Goal: Task Accomplishment & Management: Use online tool/utility

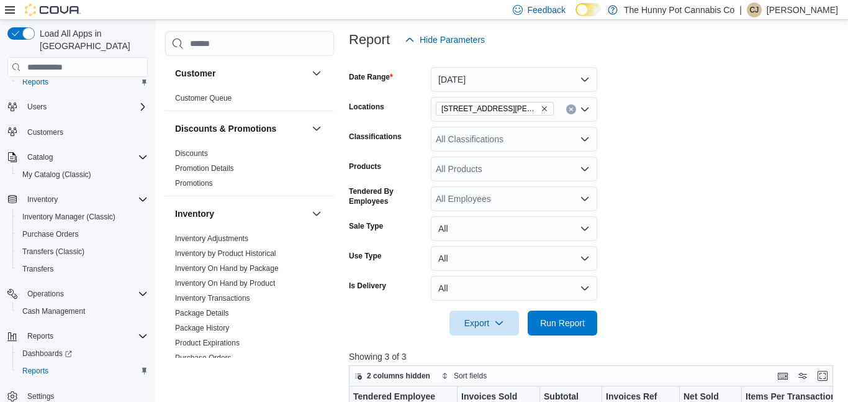
scroll to position [162, 0]
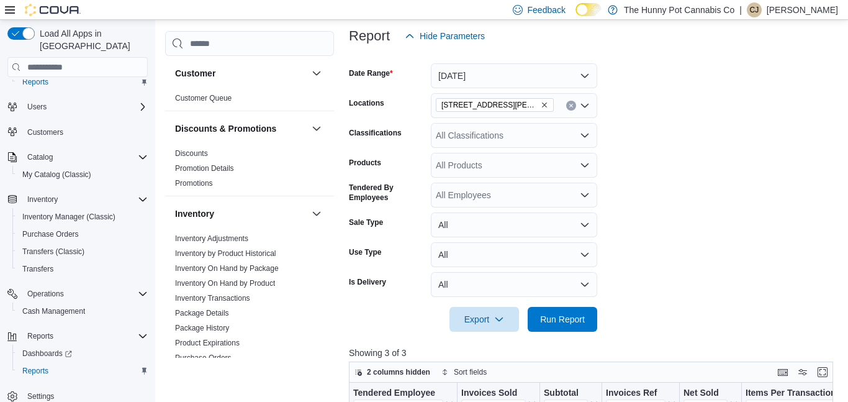
click at [635, 280] on form "Date Range Today Locations 3850 Sheppard Ave E Classifications All Classificati…" at bounding box center [593, 189] width 489 height 283
click at [573, 317] on span "Run Report" at bounding box center [562, 318] width 45 height 12
click at [512, 78] on button "[DATE]" at bounding box center [514, 75] width 166 height 25
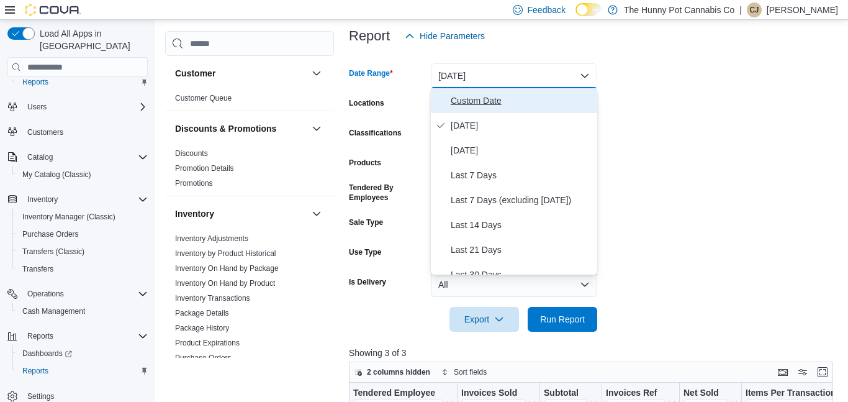
click at [486, 95] on span "Custom Date" at bounding box center [522, 100] width 142 height 15
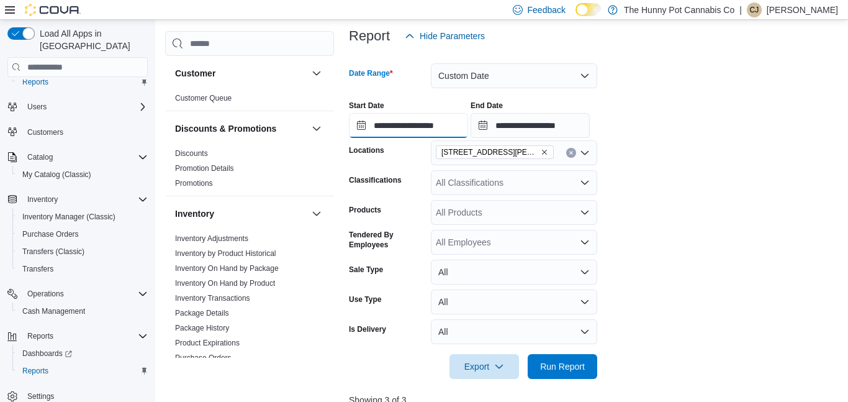
click at [433, 119] on input "**********" at bounding box center [408, 125] width 119 height 25
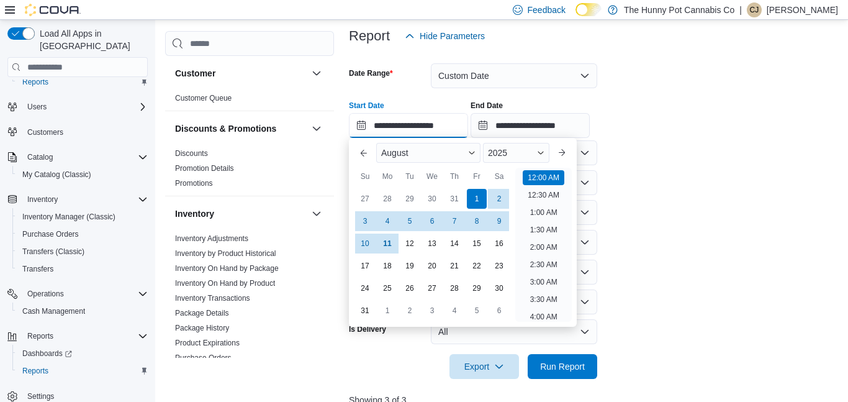
scroll to position [38, 0]
click at [730, 99] on div "**********" at bounding box center [593, 114] width 489 height 47
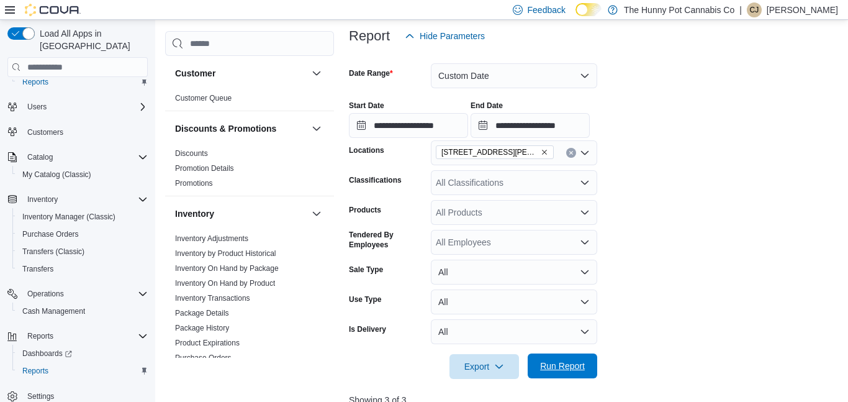
click at [573, 366] on span "Run Report" at bounding box center [562, 366] width 45 height 12
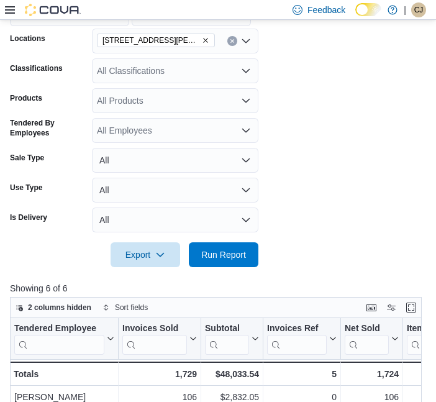
scroll to position [278, 0]
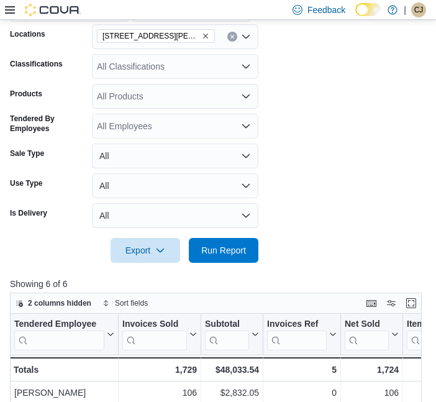
click at [324, 255] on form "**********" at bounding box center [218, 97] width 416 height 330
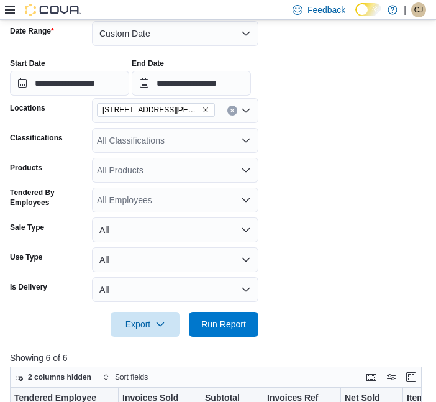
scroll to position [173, 0]
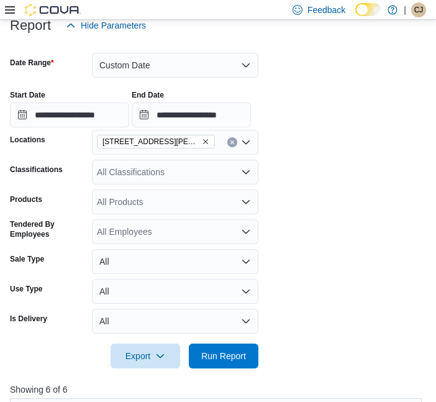
click at [120, 177] on div "All Classifications" at bounding box center [175, 172] width 166 height 25
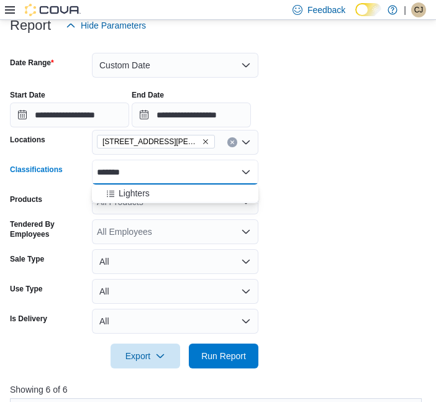
type input "********"
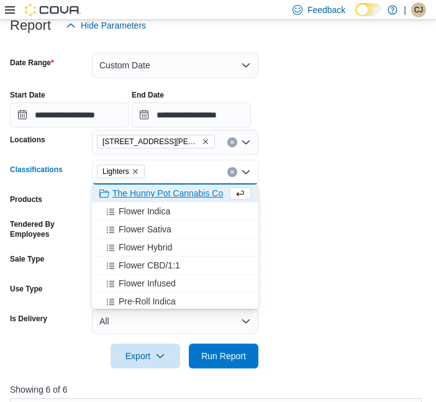
click at [325, 213] on form "**********" at bounding box center [218, 203] width 416 height 330
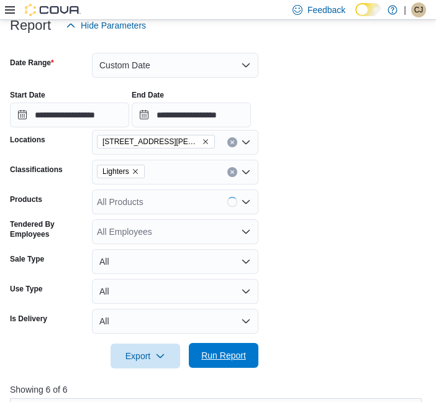
click at [228, 357] on span "Run Report" at bounding box center [223, 355] width 45 height 12
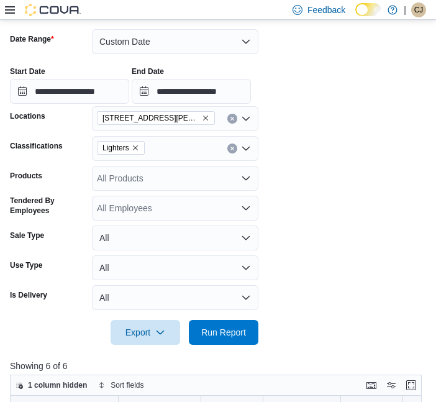
scroll to position [198, 0]
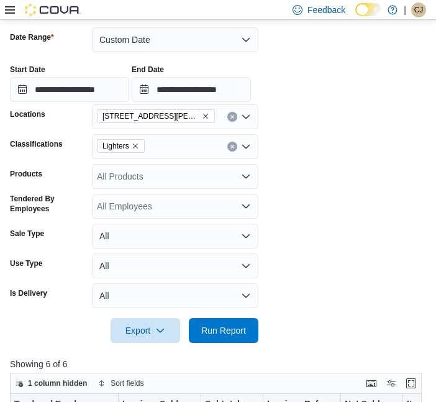
click at [138, 148] on icon "Remove Lighters from selection in this group" at bounding box center [135, 145] width 7 height 7
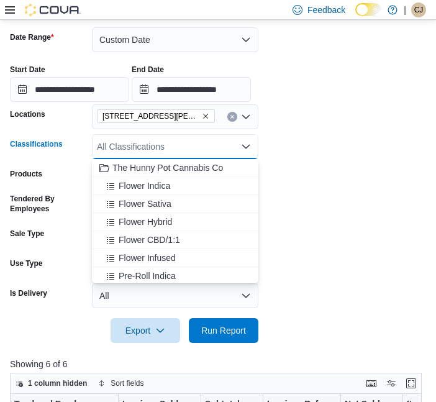
click at [393, 217] on form "**********" at bounding box center [218, 177] width 416 height 330
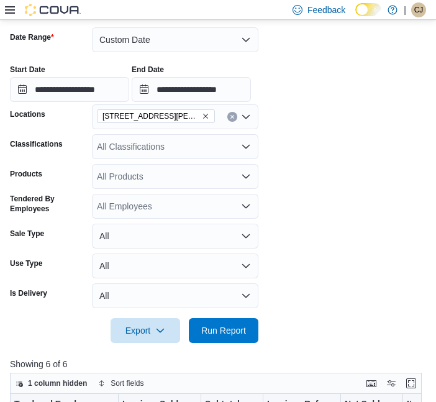
click at [201, 184] on div "All Products" at bounding box center [175, 176] width 166 height 25
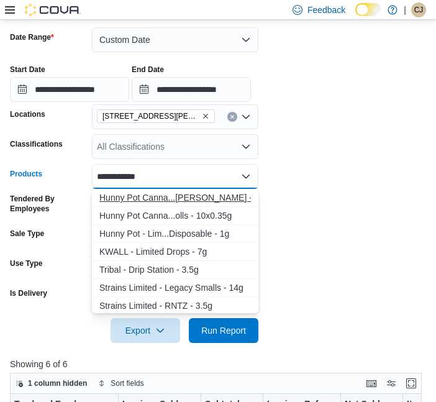
type input "**********"
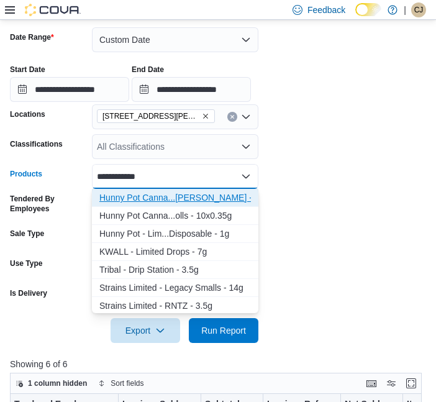
click at [227, 195] on div "Hunny Pot Canna...ted Drip - 3.5g" at bounding box center [175, 197] width 152 height 12
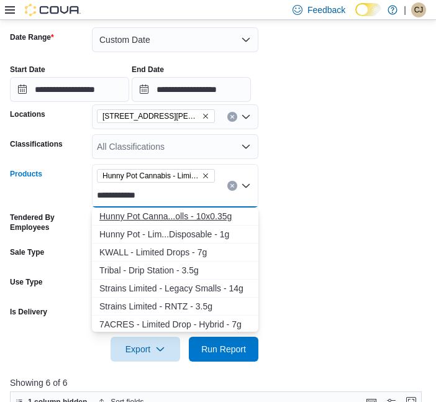
type input "**********"
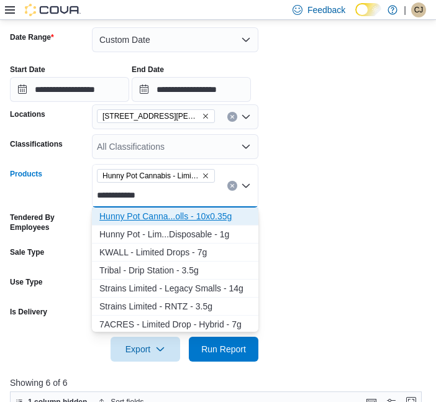
click at [218, 221] on div "Hunny Pot Canna...olls - 10x0.35g" at bounding box center [175, 216] width 152 height 12
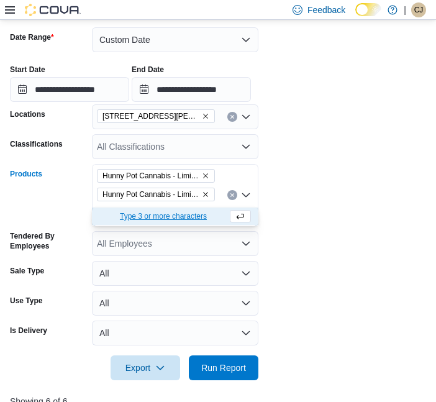
click at [217, 191] on div "Hunny Pot Cannabis - Limited Drip - 3.5g Hunny Pot Cannabis - Limited Drip Pre-…" at bounding box center [175, 195] width 166 height 62
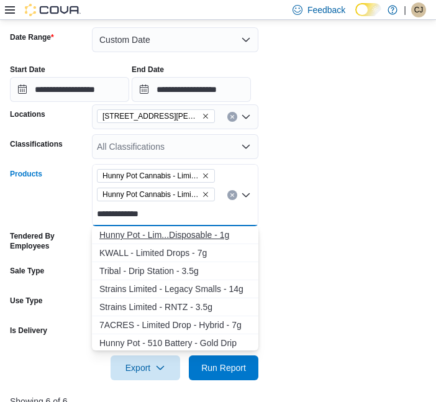
type input "**********"
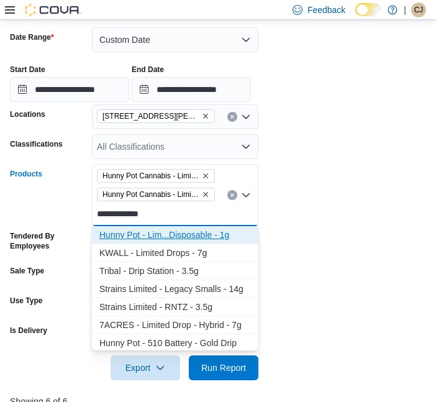
click at [211, 241] on button "Hunny Pot - Lim...Disposable - 1g" at bounding box center [175, 235] width 166 height 18
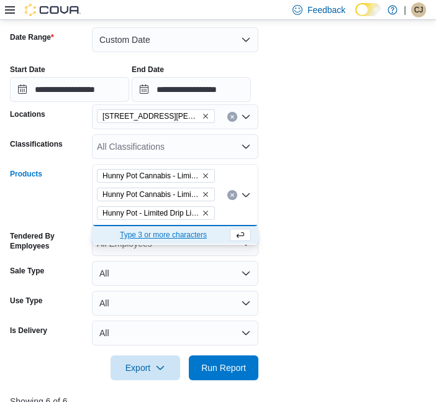
click at [419, 248] on form "**********" at bounding box center [218, 196] width 416 height 368
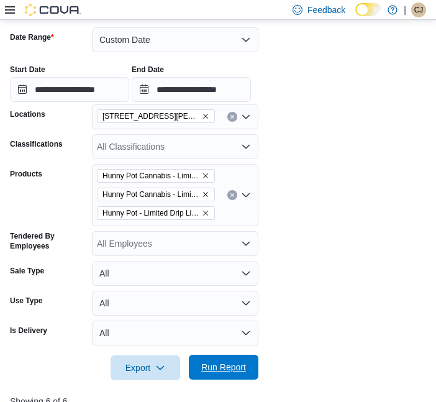
click at [249, 366] on span "Run Report" at bounding box center [223, 367] width 55 height 25
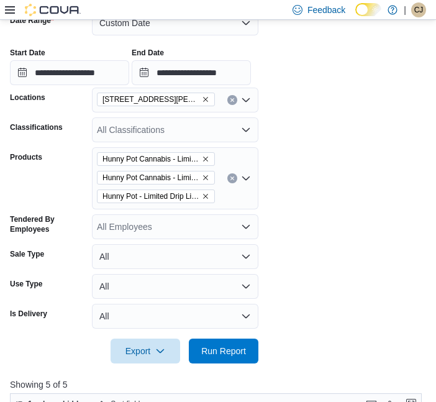
scroll to position [211, 0]
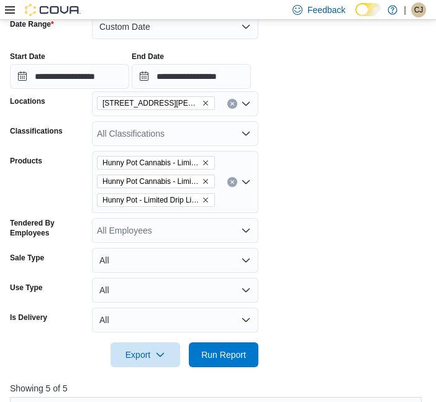
click at [232, 183] on icon "Clear input" at bounding box center [232, 181] width 5 height 5
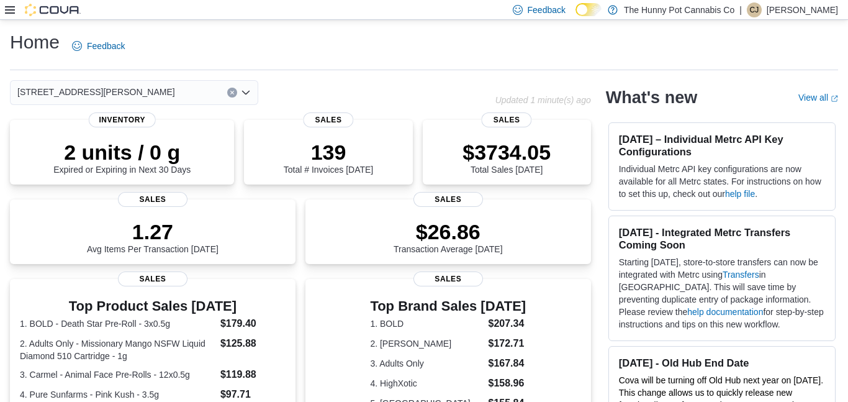
click at [11, 15] on div at bounding box center [43, 10] width 76 height 12
click at [11, 11] on icon at bounding box center [10, 10] width 10 height 10
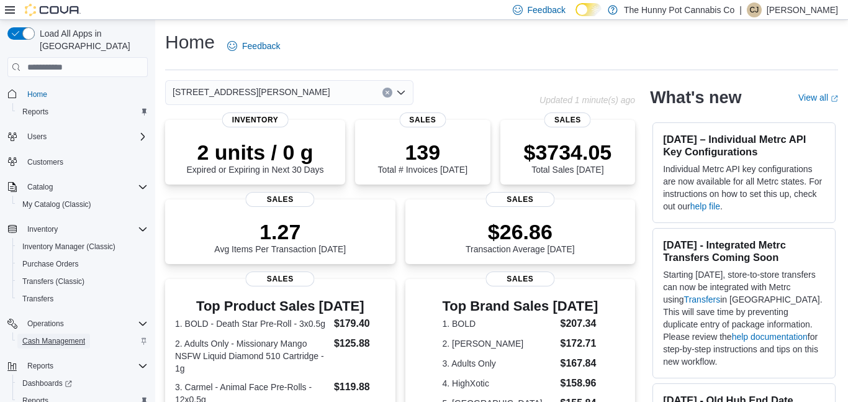
click at [38, 336] on span "Cash Management" at bounding box center [53, 341] width 63 height 10
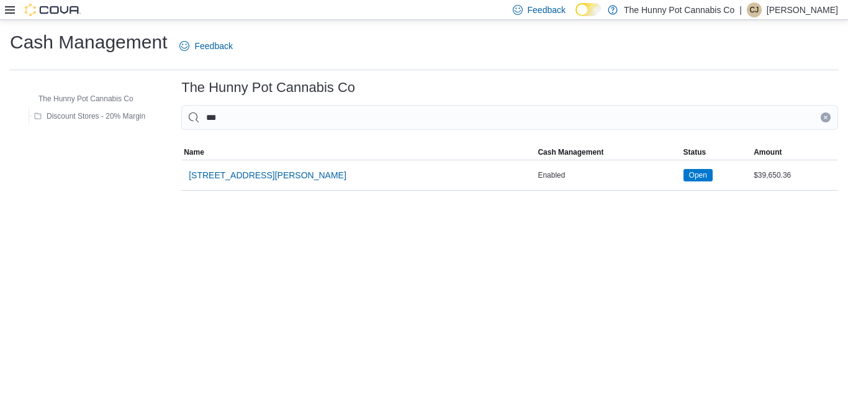
type input "****"
click at [227, 177] on span "[STREET_ADDRESS][PERSON_NAME]" at bounding box center [268, 175] width 158 height 12
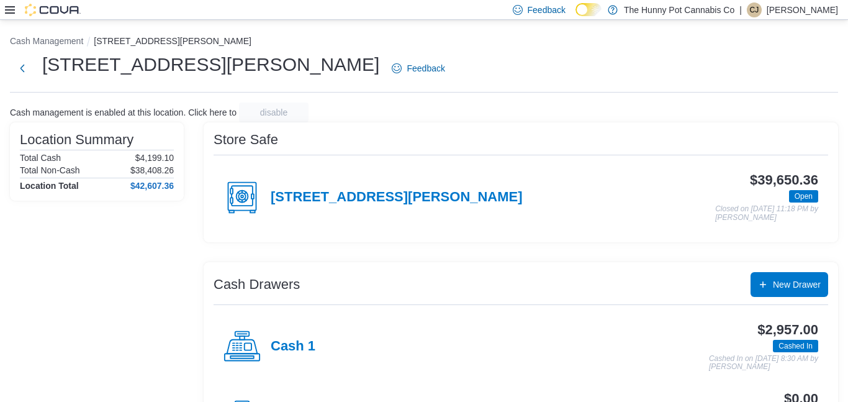
click at [292, 337] on div "Cash 1" at bounding box center [270, 346] width 92 height 37
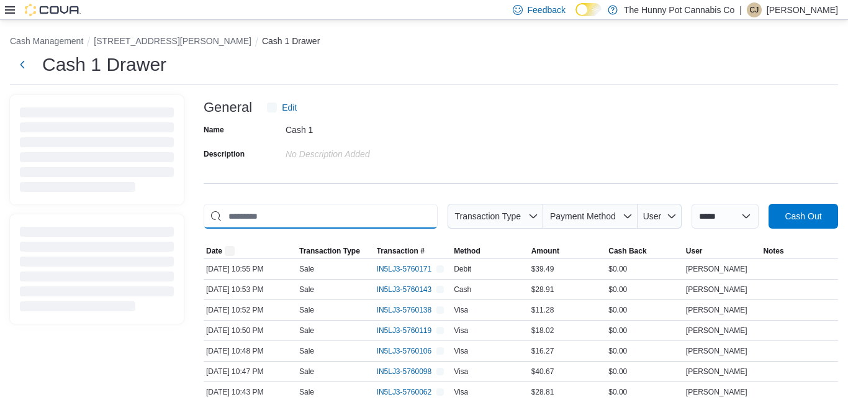
click at [328, 212] on input "This is a search bar. As you type, the results lower in the page will automatic…" at bounding box center [321, 216] width 234 height 25
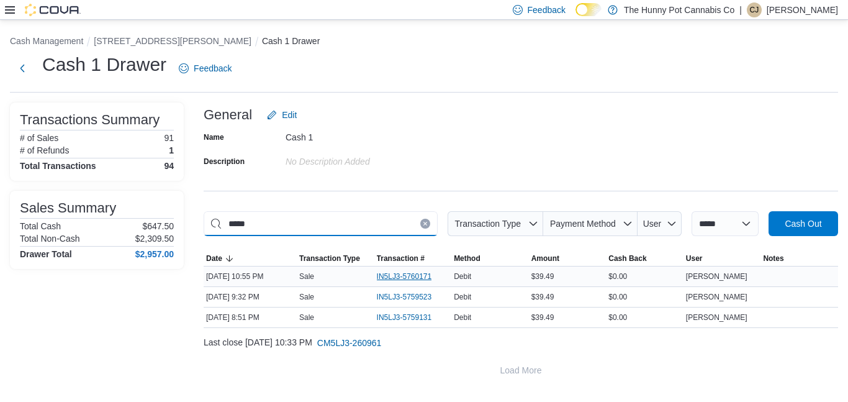
type input "*****"
click at [417, 273] on span "IN5LJ3-5760171" at bounding box center [404, 276] width 55 height 10
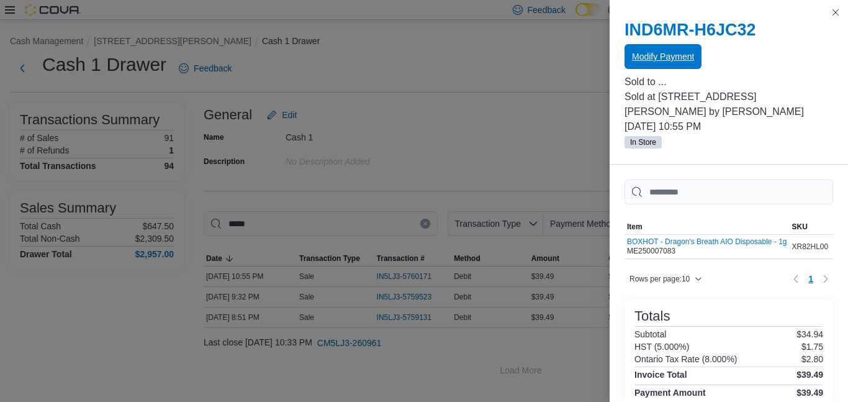
click at [435, 60] on span "Modify Payment" at bounding box center [663, 56] width 62 height 12
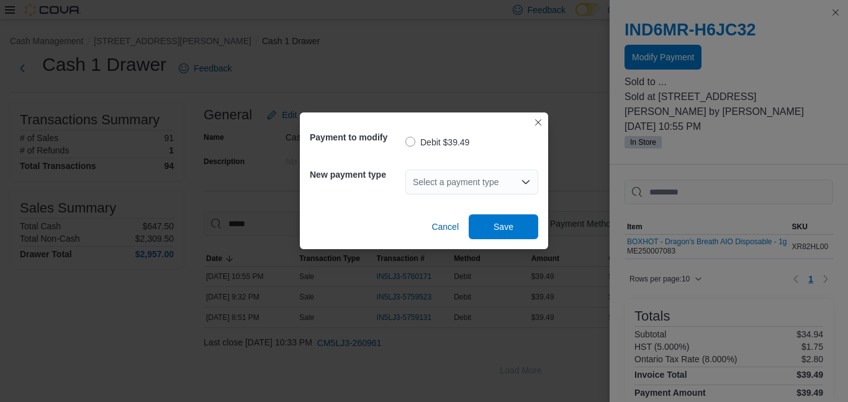
click at [435, 171] on div "Select a payment type" at bounding box center [471, 182] width 133 height 25
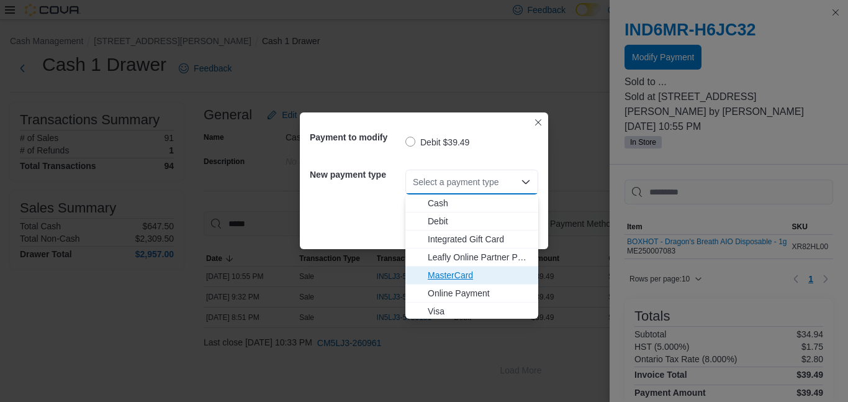
click at [435, 281] on span "MasterCard" at bounding box center [479, 275] width 103 height 12
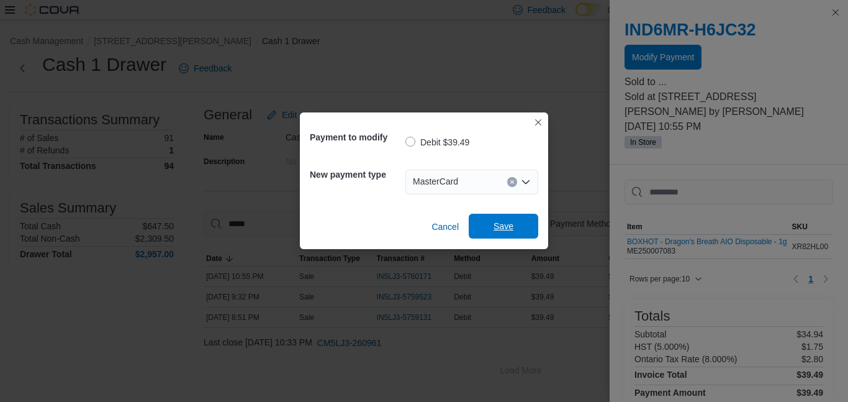
click at [435, 235] on span "Save" at bounding box center [503, 226] width 55 height 25
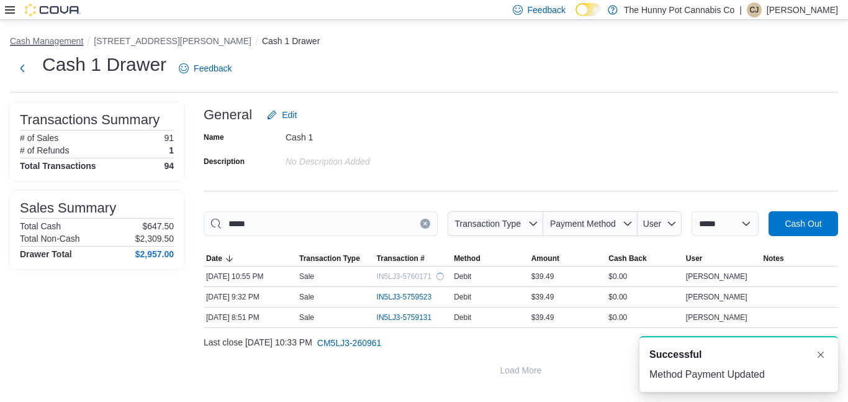
click at [58, 38] on button "Cash Management" at bounding box center [46, 41] width 73 height 10
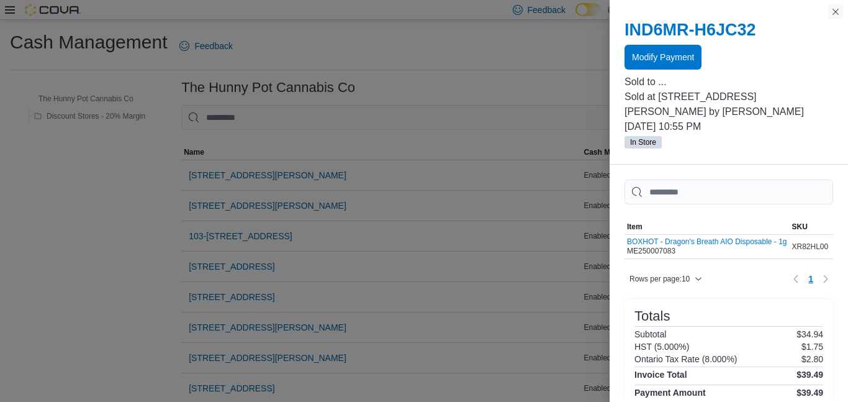
click at [435, 6] on button "Close this dialog" at bounding box center [835, 11] width 15 height 15
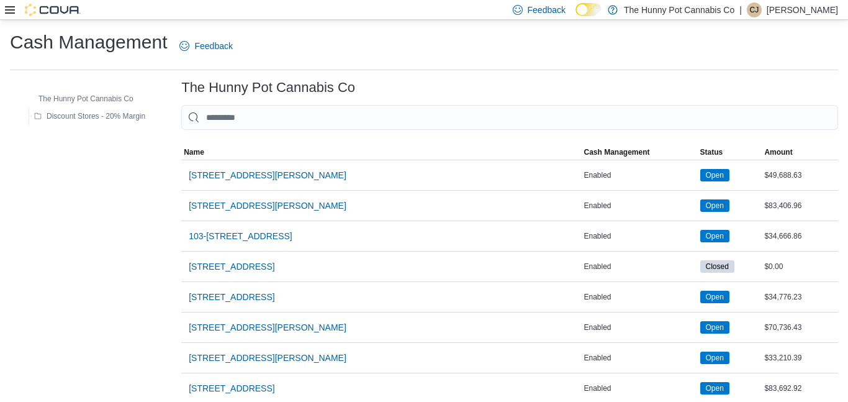
click at [10, 8] on icon at bounding box center [10, 10] width 10 height 10
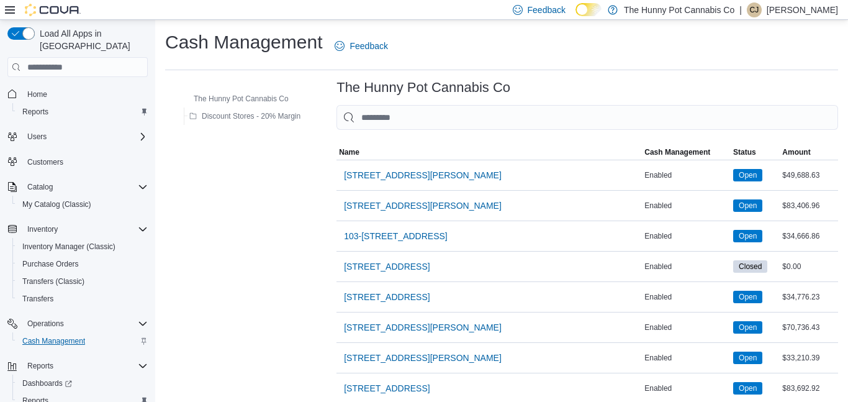
scroll to position [30, 0]
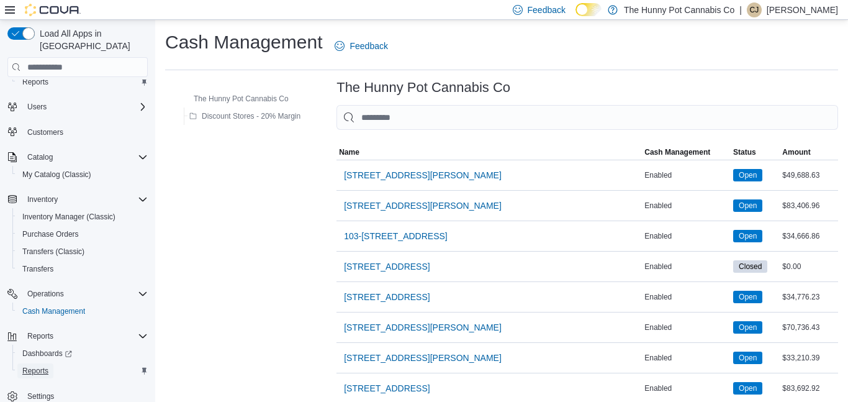
click at [40, 366] on span "Reports" at bounding box center [35, 371] width 26 height 10
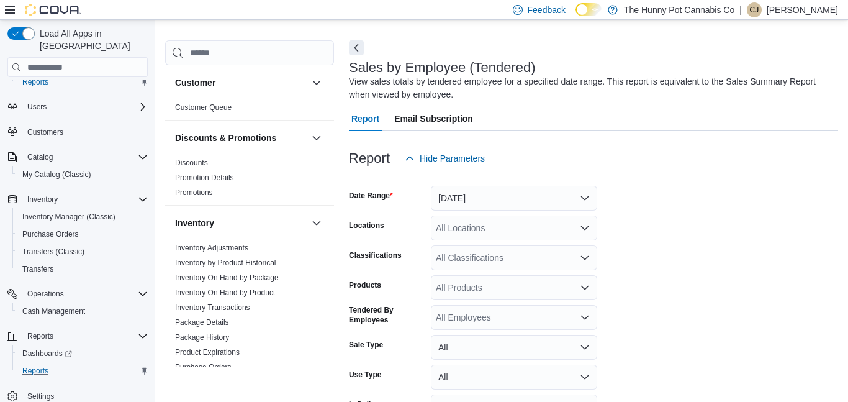
scroll to position [42, 0]
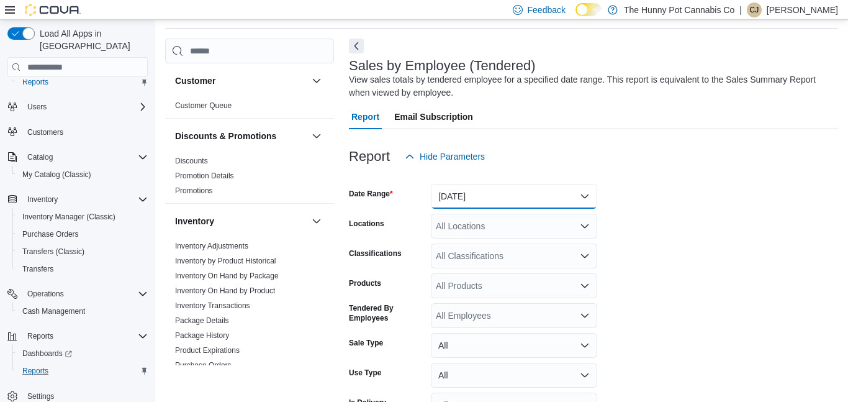
click at [435, 194] on button "[DATE]" at bounding box center [514, 196] width 166 height 25
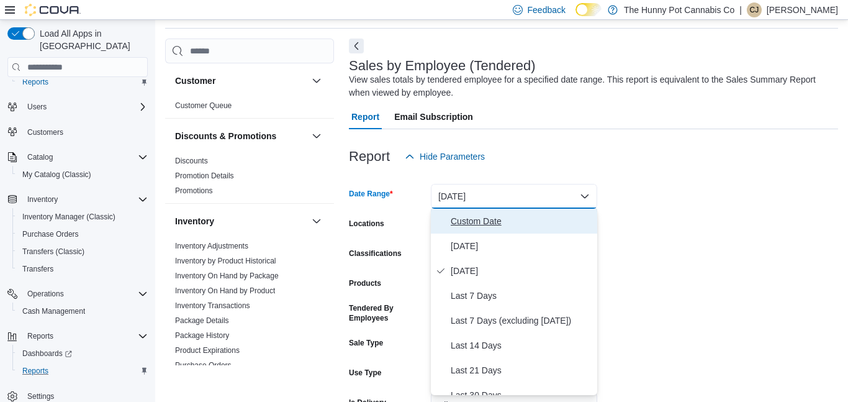
click at [435, 219] on span "Custom Date" at bounding box center [522, 221] width 142 height 15
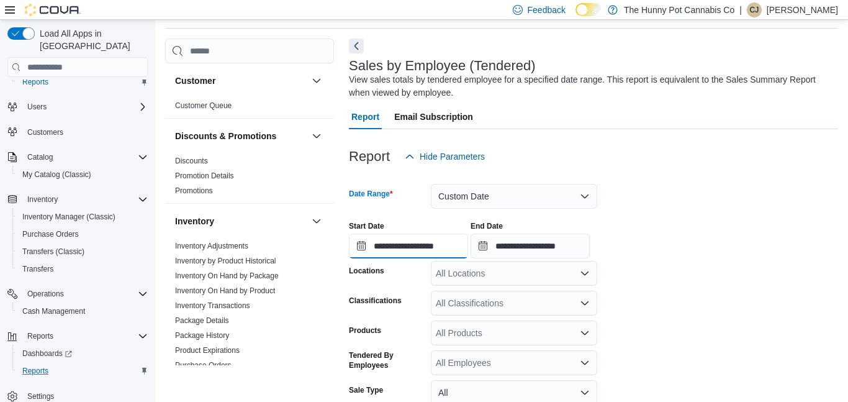
click at [435, 245] on input "**********" at bounding box center [408, 245] width 119 height 25
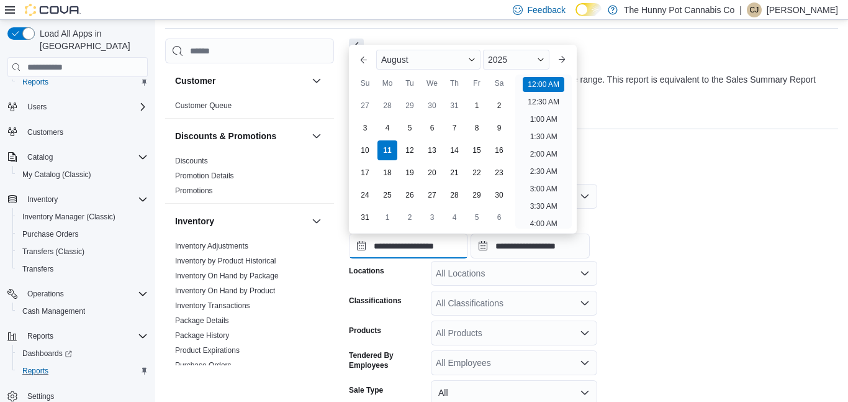
scroll to position [38, 0]
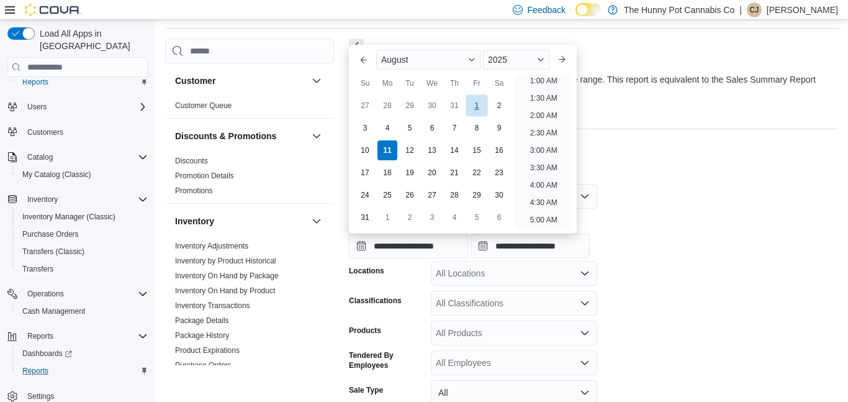
click at [435, 111] on div "1" at bounding box center [477, 106] width 22 height 22
type input "**********"
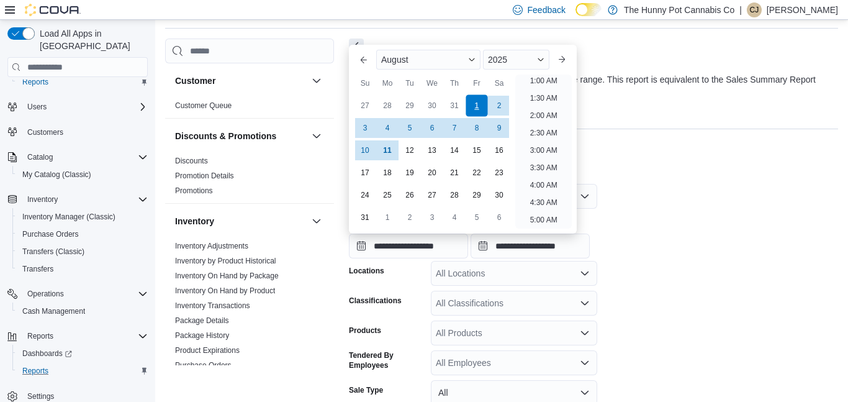
scroll to position [2, 0]
click at [435, 313] on form "**********" at bounding box center [593, 334] width 489 height 330
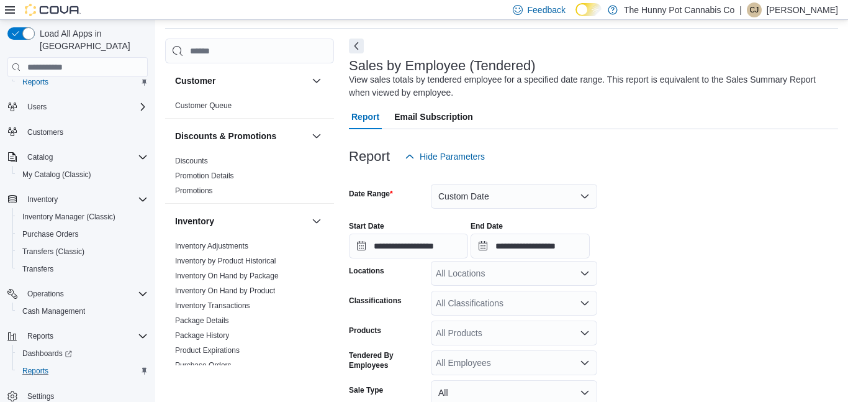
click at [435, 276] on div "All Locations" at bounding box center [514, 273] width 166 height 25
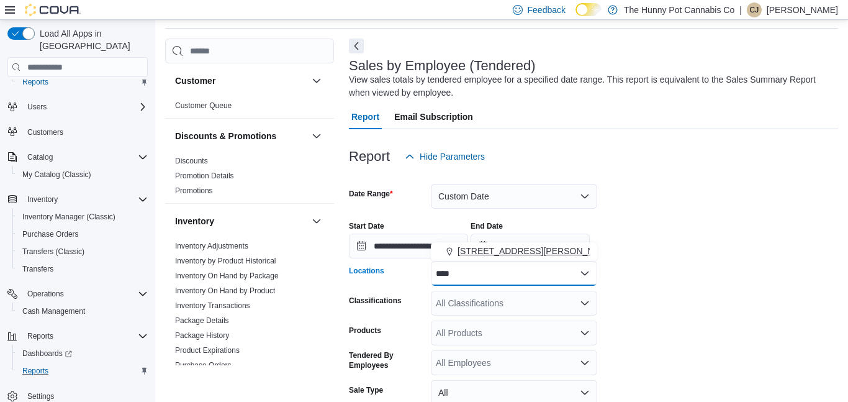
type input "****"
click at [435, 255] on span "[STREET_ADDRESS][PERSON_NAME]" at bounding box center [537, 251] width 158 height 12
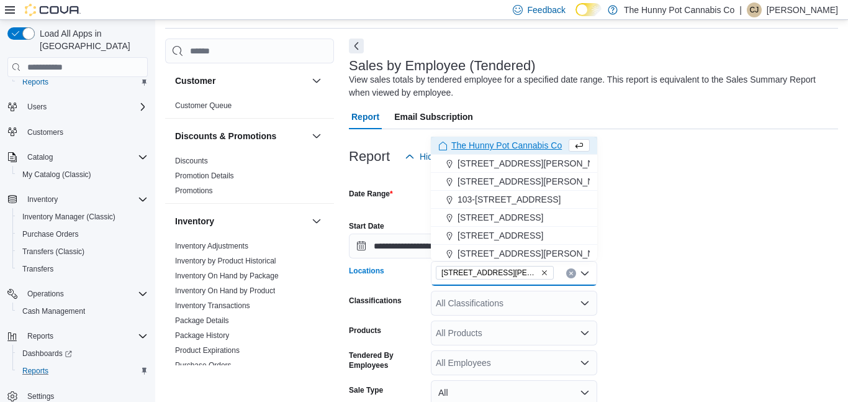
click at [435, 312] on div "All Classifications" at bounding box center [514, 303] width 166 height 25
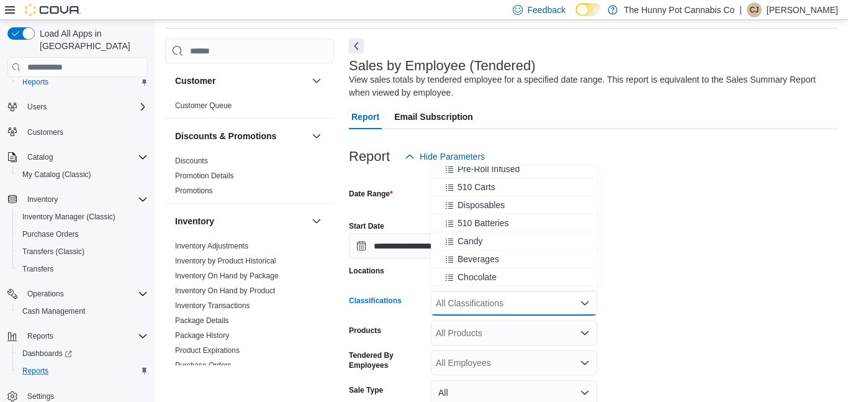
scroll to position [187, 0]
click at [435, 222] on span "510 Batteries" at bounding box center [484, 222] width 52 height 12
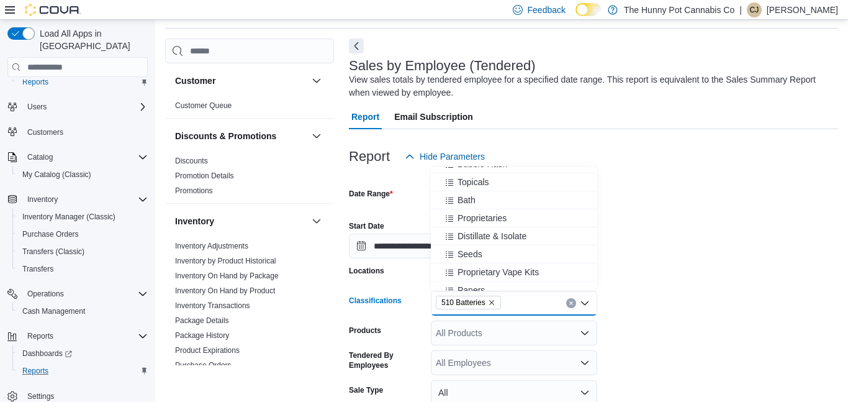
scroll to position [409, 0]
click at [435, 269] on span "Proprietary Vape Kits" at bounding box center [498, 271] width 81 height 12
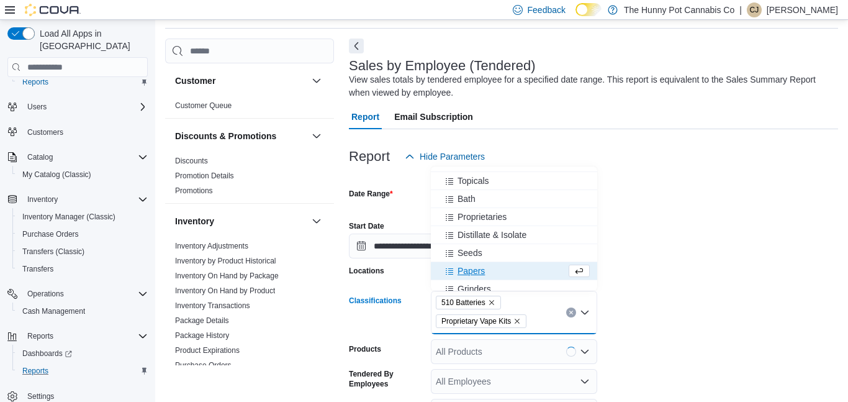
click at [435, 269] on span "Papers" at bounding box center [471, 271] width 27 height 12
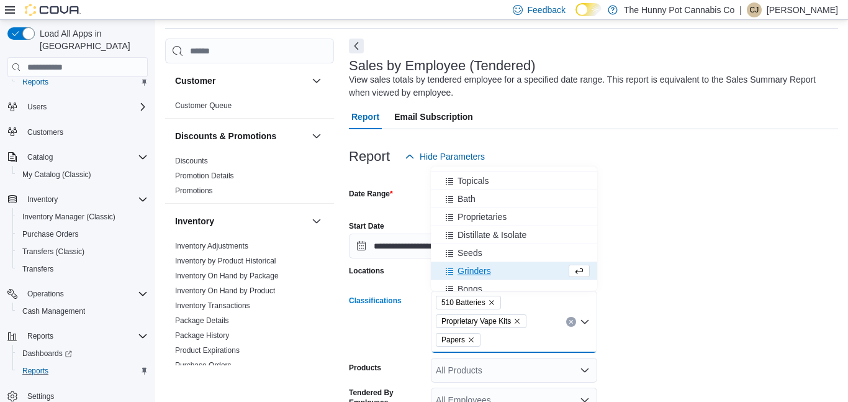
click at [435, 269] on span "Grinders" at bounding box center [475, 271] width 34 height 12
click at [435, 269] on span "Bongs" at bounding box center [470, 271] width 25 height 12
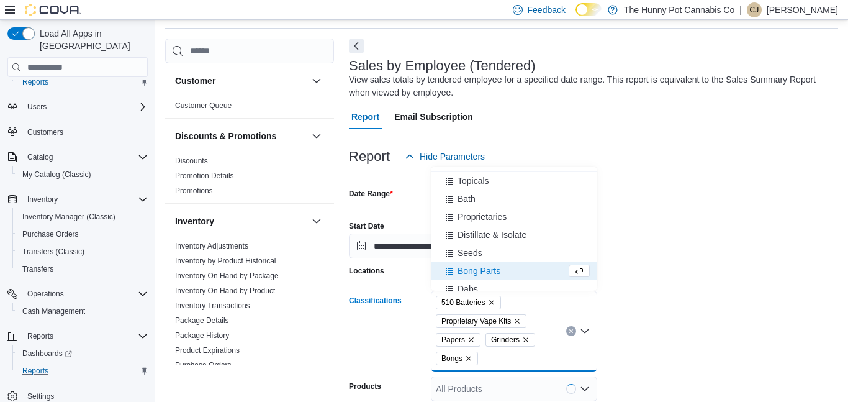
click at [435, 269] on span "Bong Parts" at bounding box center [479, 271] width 43 height 12
click at [435, 269] on span "Dabs" at bounding box center [468, 271] width 20 height 12
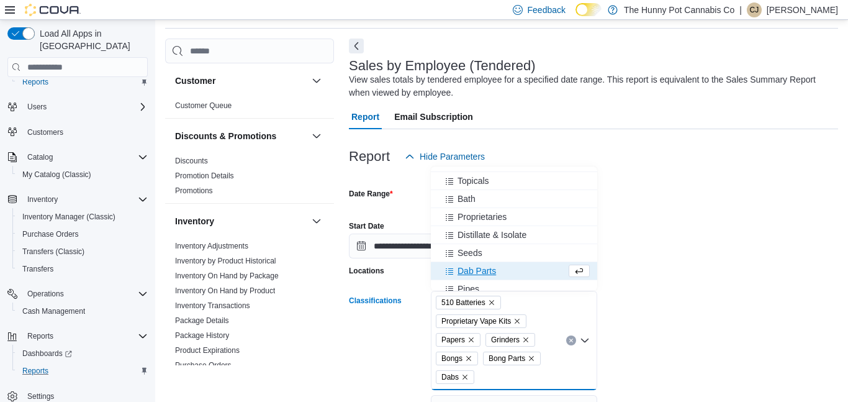
click at [435, 269] on span "Dab Parts" at bounding box center [477, 271] width 38 height 12
click at [435, 269] on span "Pipes" at bounding box center [469, 271] width 22 height 12
click at [435, 269] on span "Lighters" at bounding box center [473, 271] width 31 height 12
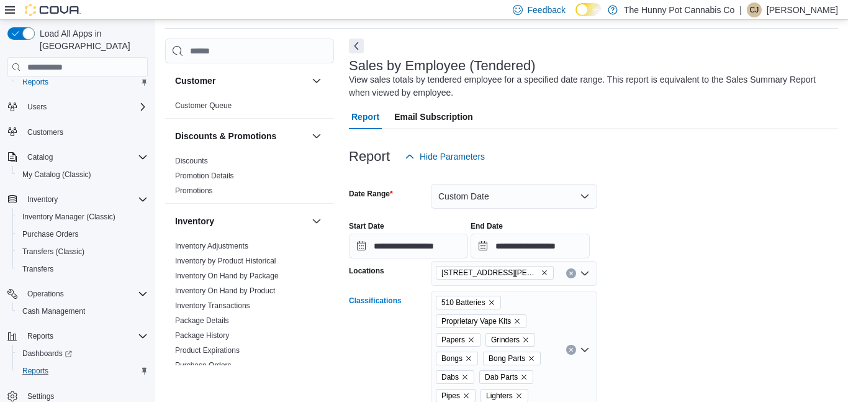
scroll to position [43, 0]
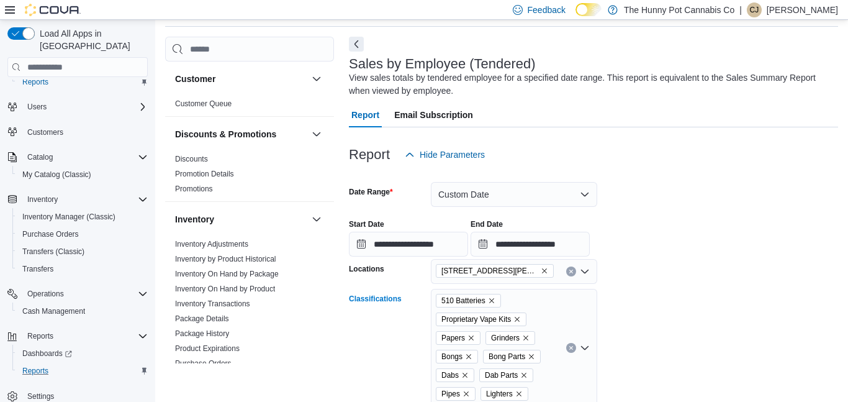
click at [435, 269] on span "[STREET_ADDRESS][PERSON_NAME]" at bounding box center [489, 271] width 97 height 12
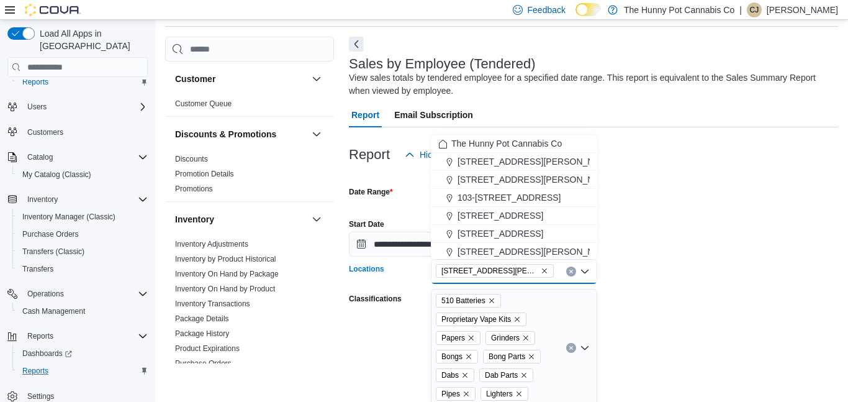
click at [435, 386] on div "510 Batteries Proprietary Vape Kits Papers Grinders Bongs Bong Parts Dabs Dab P…" at bounding box center [514, 348] width 166 height 118
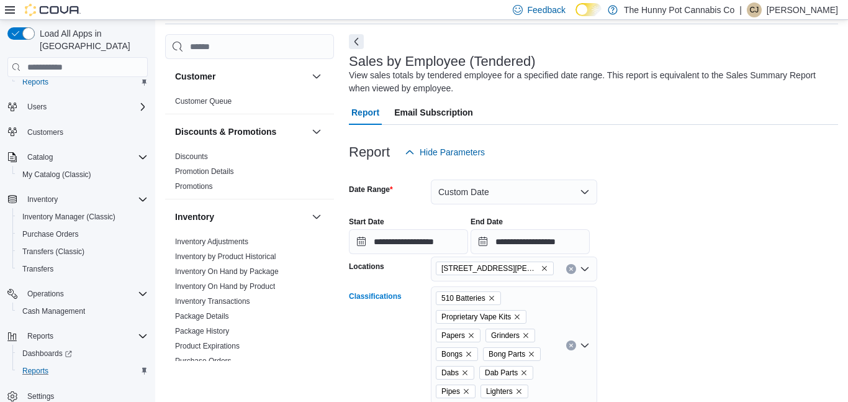
scroll to position [152, 0]
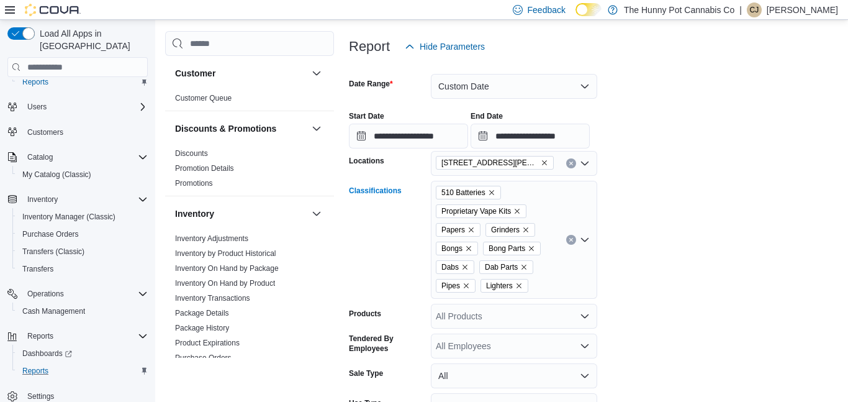
click at [435, 284] on div "510 Batteries Proprietary Vape Kits Papers Grinders Bongs Bong Parts Dabs Dab P…" at bounding box center [514, 240] width 166 height 118
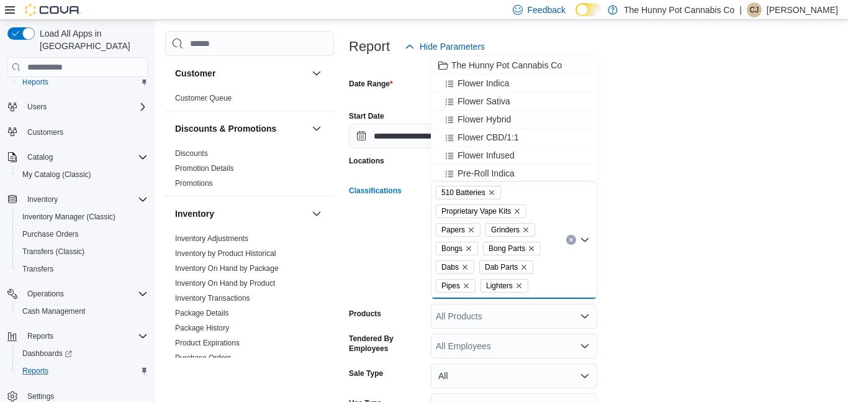
click at [435, 287] on div "510 Batteries Proprietary Vape Kits Papers Grinders Bongs Bong Parts Dabs Dab P…" at bounding box center [514, 240] width 166 height 118
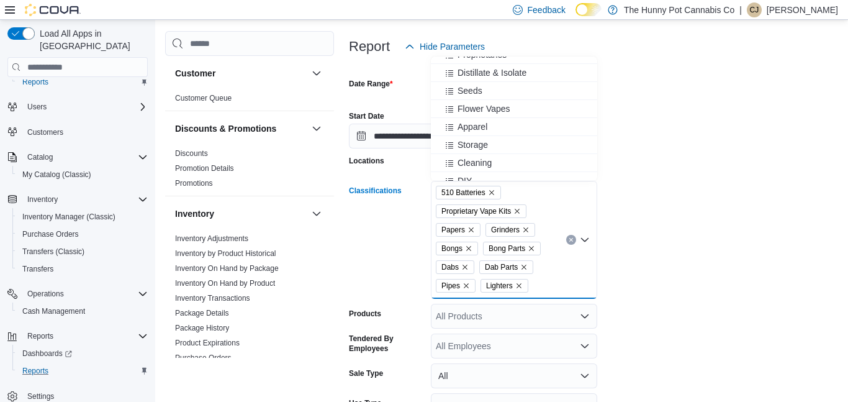
scroll to position [466, 0]
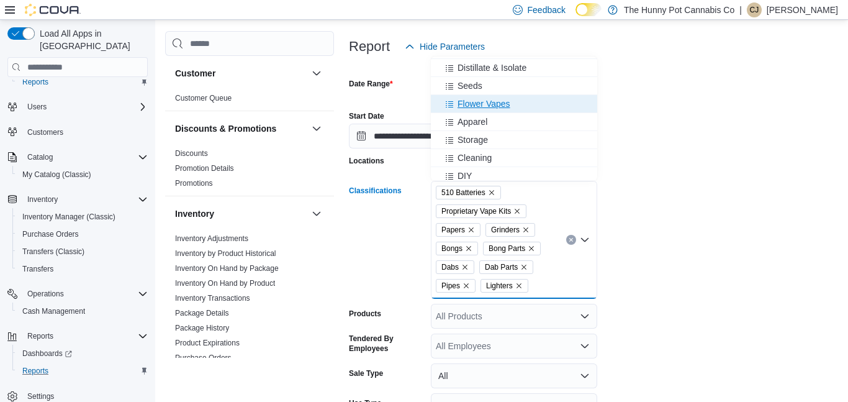
click at [435, 109] on span "Flower Vapes" at bounding box center [484, 103] width 53 height 12
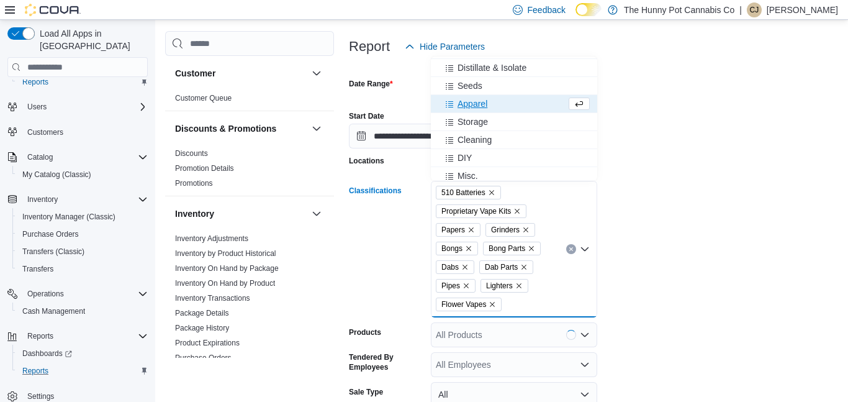
click at [435, 109] on div "Apparel" at bounding box center [502, 103] width 128 height 12
click at [435, 109] on div "Storage" at bounding box center [502, 103] width 128 height 12
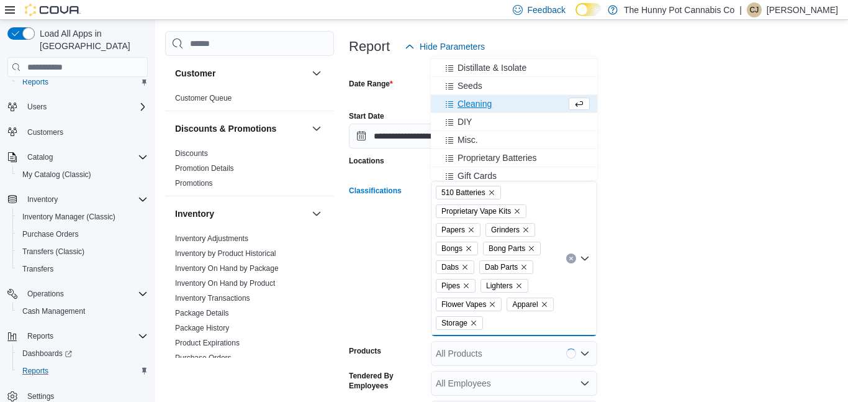
click at [435, 109] on div "Cleaning" at bounding box center [502, 103] width 128 height 12
click at [435, 109] on div "DIY" at bounding box center [502, 103] width 128 height 12
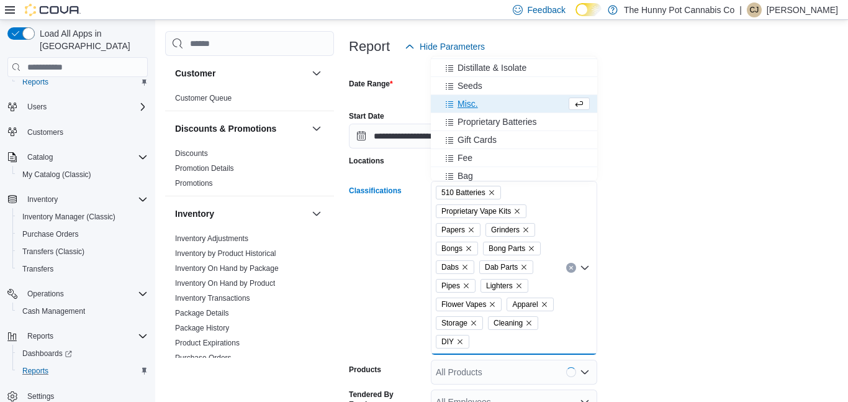
click at [435, 109] on div "Misc." at bounding box center [502, 103] width 128 height 12
click at [435, 109] on span "Proprietary Batteries" at bounding box center [497, 103] width 79 height 12
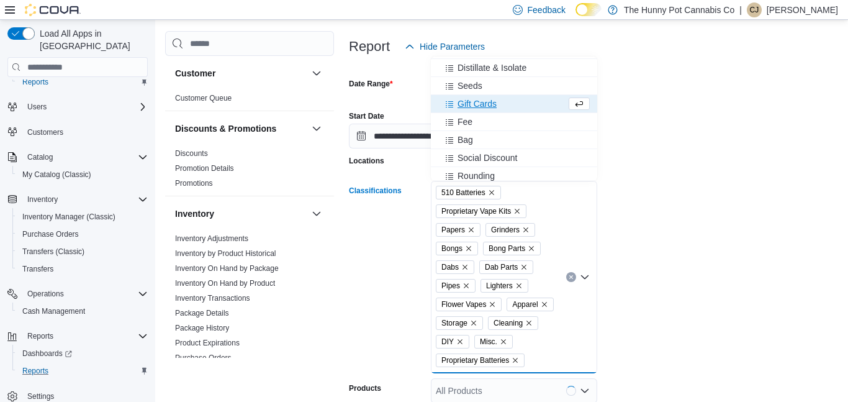
click at [435, 235] on form "**********" at bounding box center [593, 308] width 489 height 498
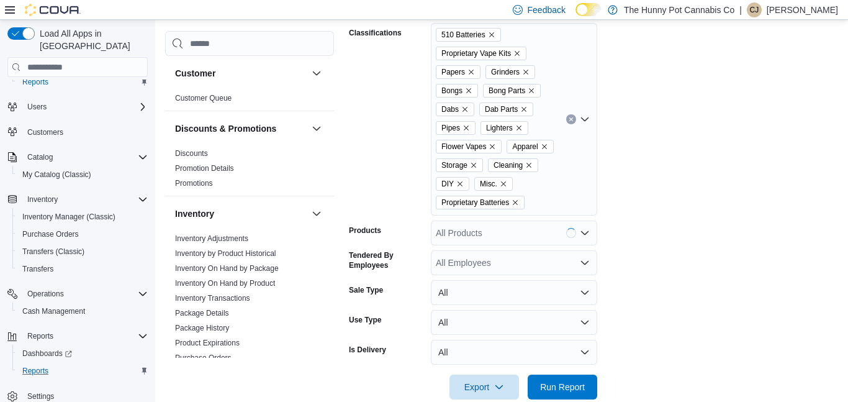
scroll to position [332, 0]
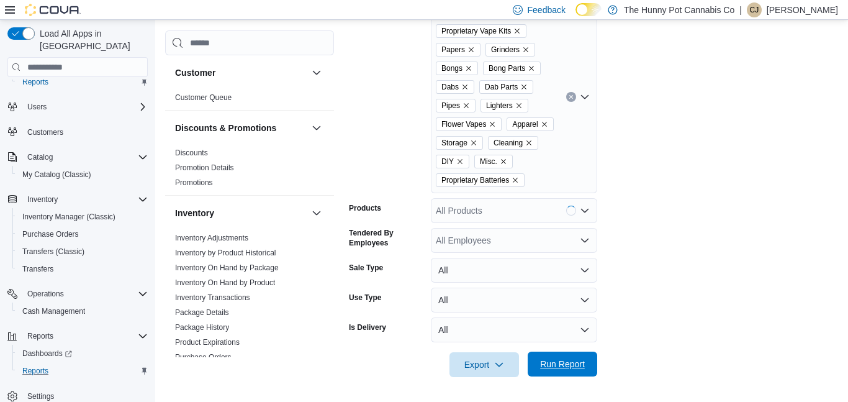
click at [435, 363] on span "Run Report" at bounding box center [562, 364] width 45 height 12
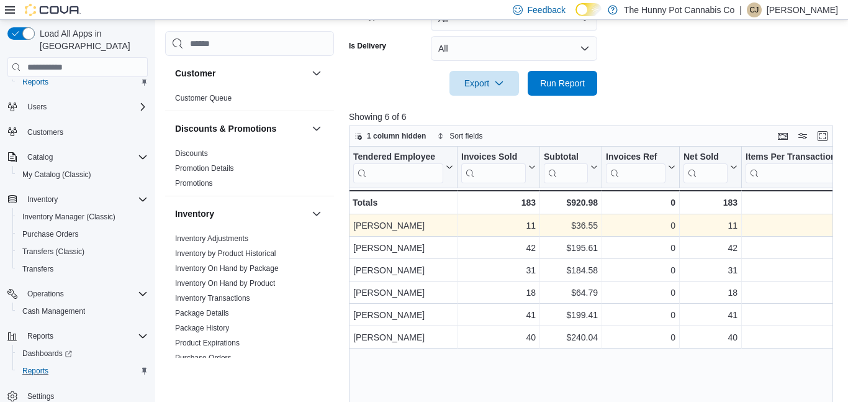
scroll to position [615, 0]
